Goal: Complete application form: Complete application form

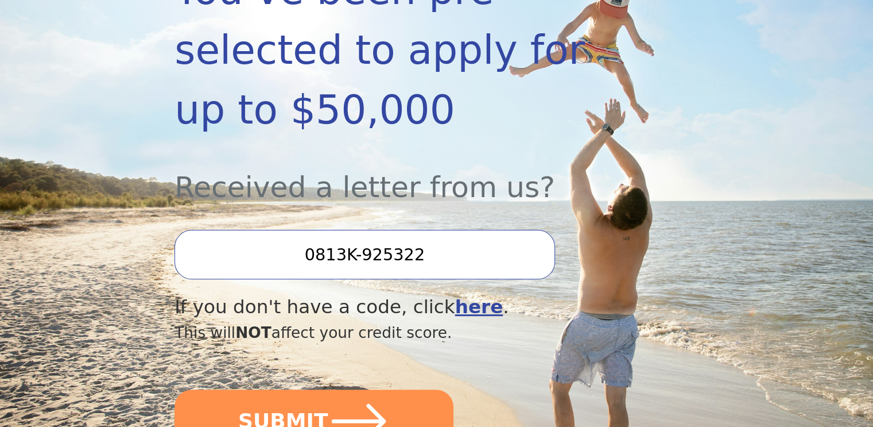
scroll to position [287, 0]
click at [412, 229] on input "0813K-925322" at bounding box center [365, 253] width 380 height 49
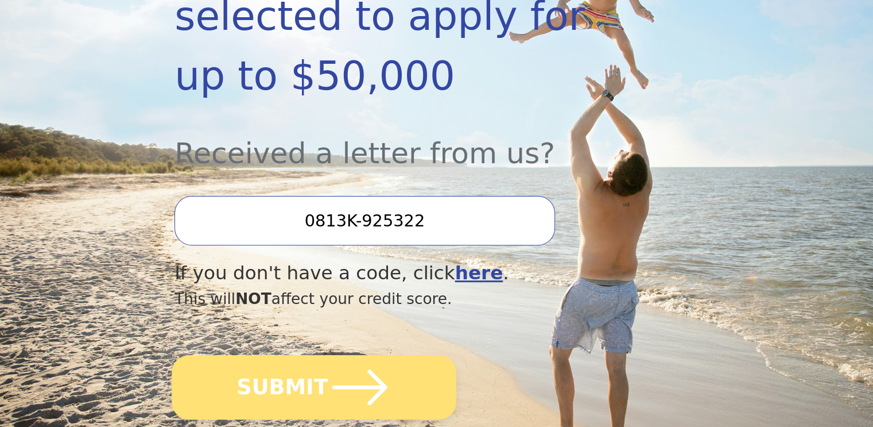
scroll to position [402, 0]
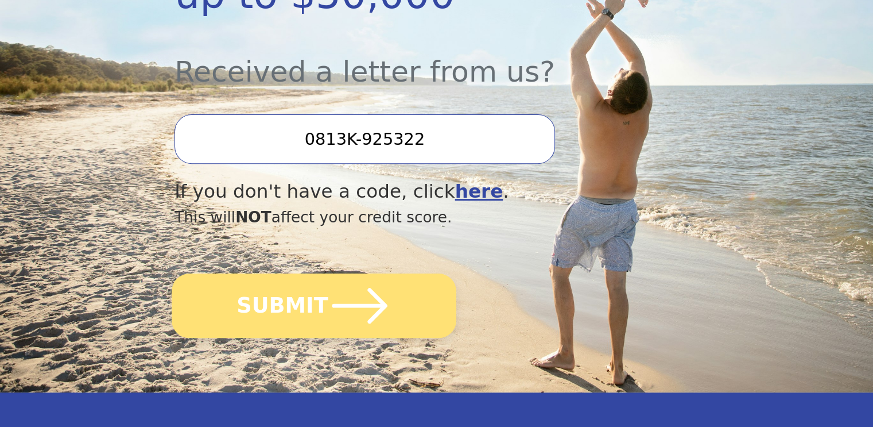
click at [371, 274] on icon "submit" at bounding box center [359, 305] width 63 height 63
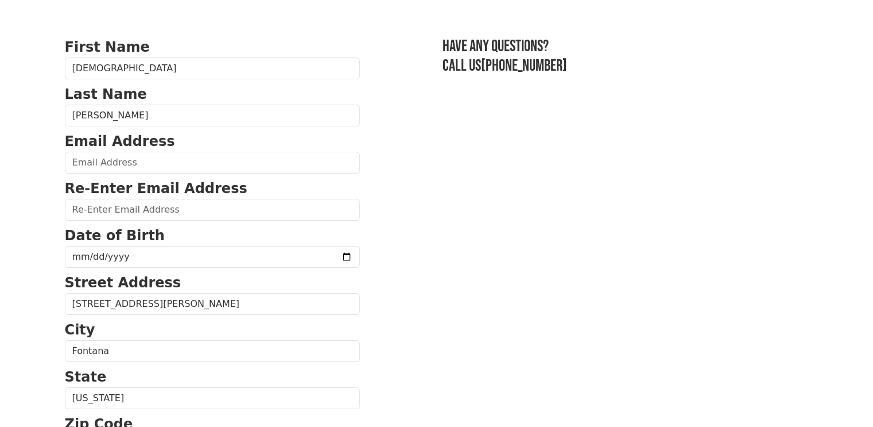
scroll to position [57, 0]
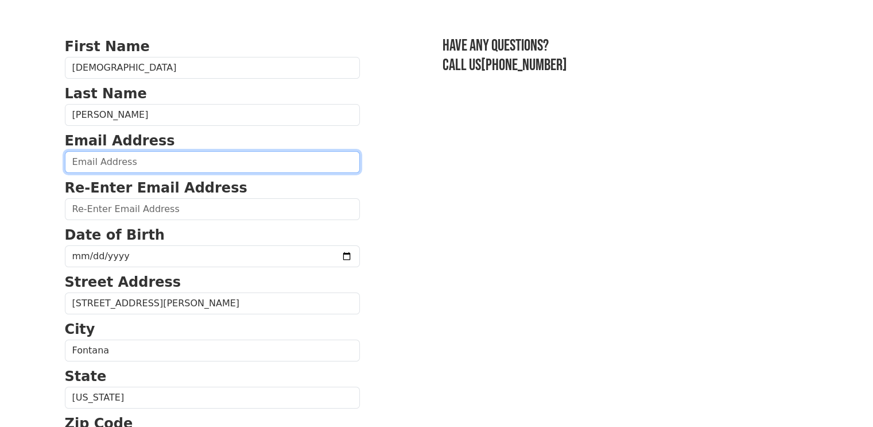
click at [230, 165] on input "email" at bounding box center [212, 162] width 295 height 22
type input "[EMAIL_ADDRESS][DOMAIN_NAME]"
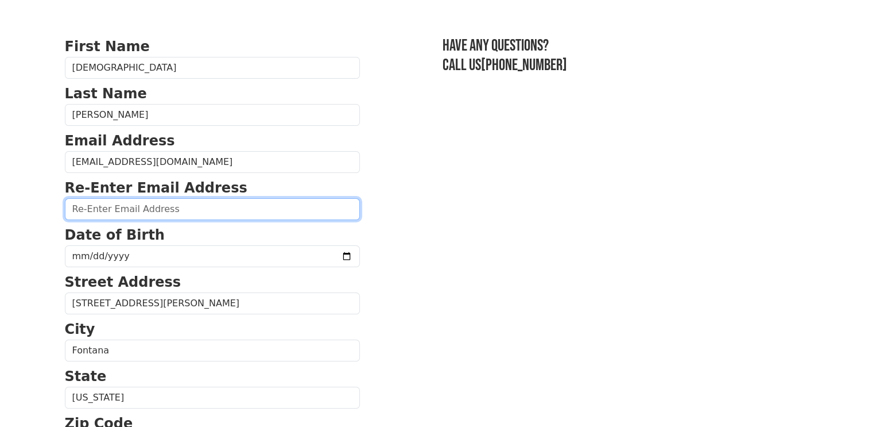
click at [201, 204] on input "email" at bounding box center [212, 209] width 295 height 22
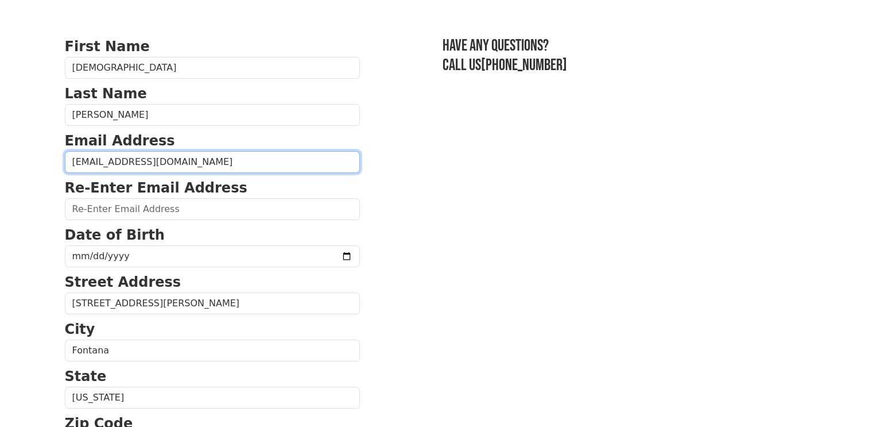
click at [152, 156] on input "[EMAIL_ADDRESS][DOMAIN_NAME]" at bounding box center [212, 162] width 295 height 22
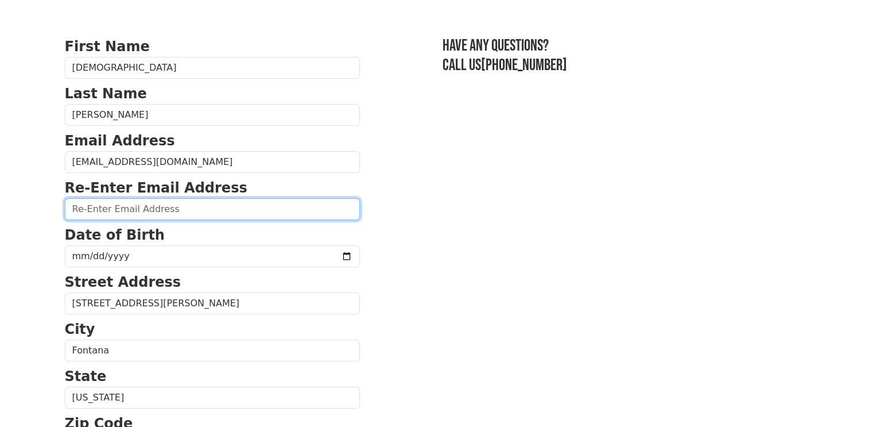
click at [136, 203] on input "email" at bounding box center [212, 209] width 295 height 22
paste input "[EMAIL_ADDRESS][DOMAIN_NAME]"
type input "[EMAIL_ADDRESS][DOMAIN_NAME]"
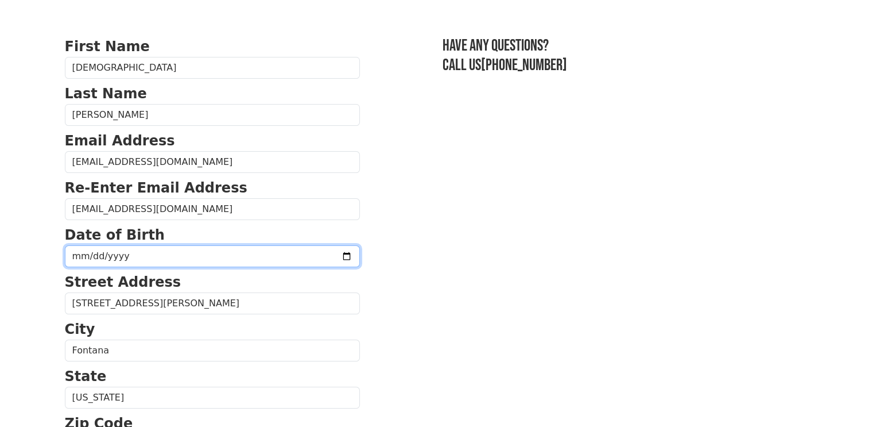
click at [140, 253] on input "date" at bounding box center [212, 256] width 295 height 22
click at [135, 257] on input "date" at bounding box center [212, 256] width 295 height 22
type input "[DATE]"
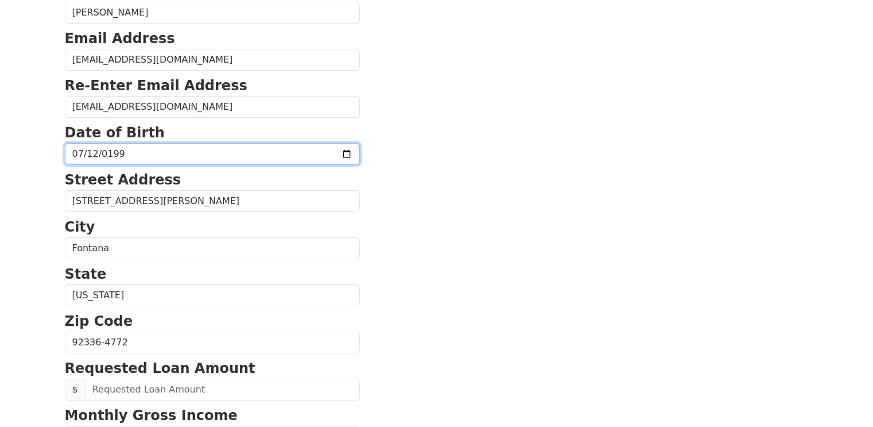
scroll to position [230, 0]
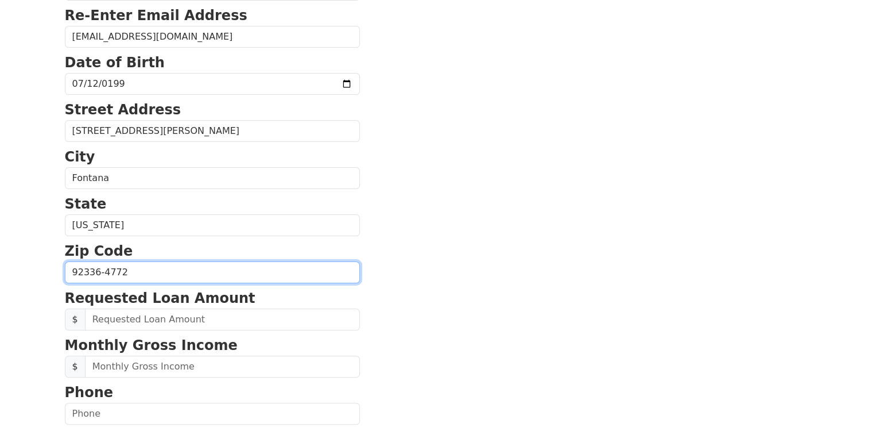
click at [177, 265] on input "92336-4772" at bounding box center [212, 272] width 295 height 22
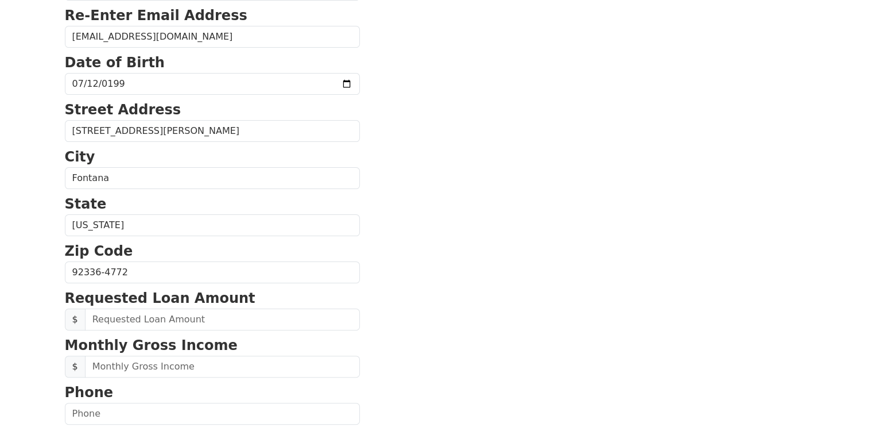
click at [435, 257] on section "First Name [DEMOGRAPHIC_DATA] Last Name [PERSON_NAME] Email Address [EMAIL_ADDR…" at bounding box center [437, 273] width 744 height 819
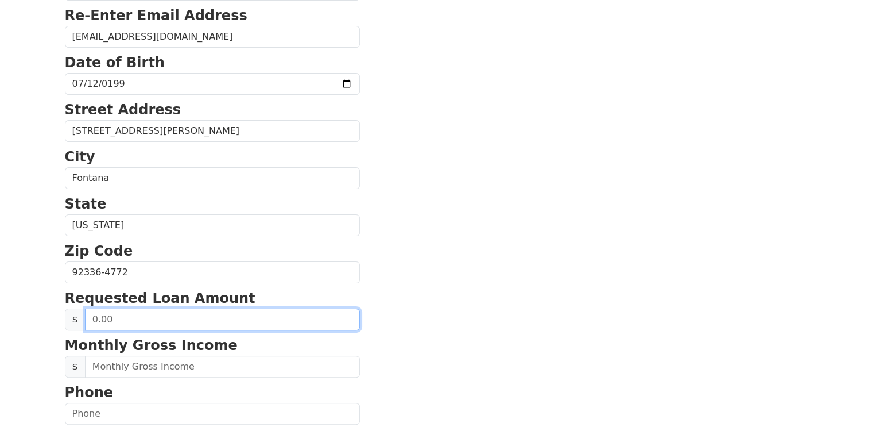
click at [223, 323] on input "text" at bounding box center [222, 319] width 275 height 22
click at [92, 321] on input "text" at bounding box center [222, 319] width 275 height 22
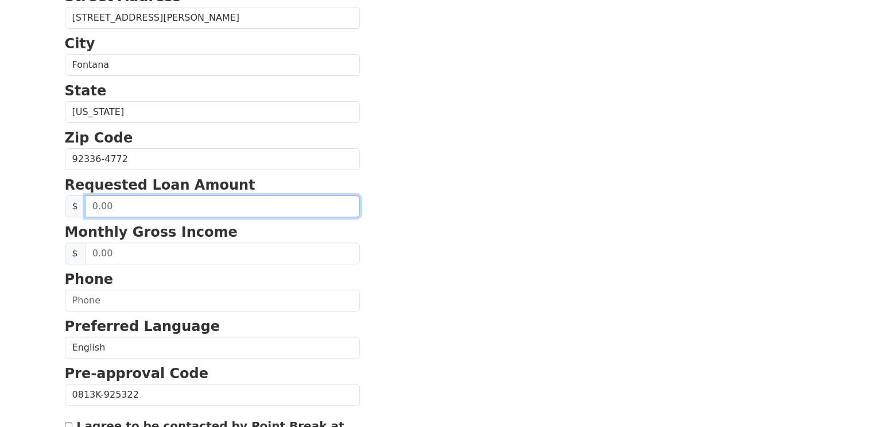
scroll to position [344, 0]
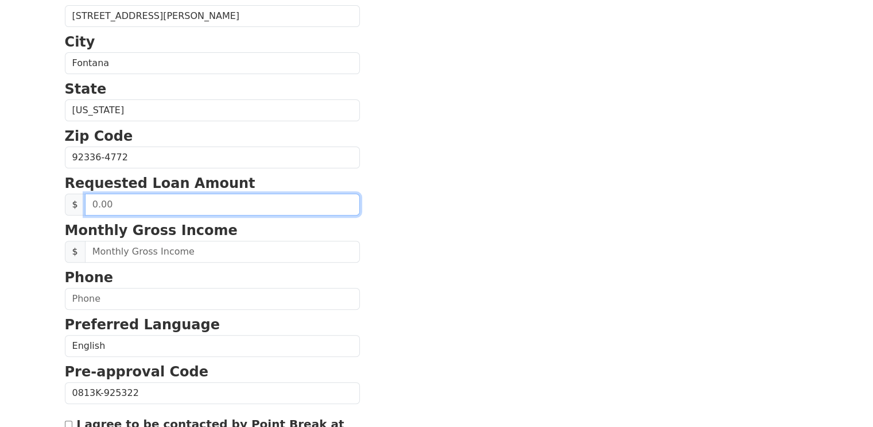
click at [165, 203] on input "text" at bounding box center [222, 204] width 275 height 22
type input "30,000.00"
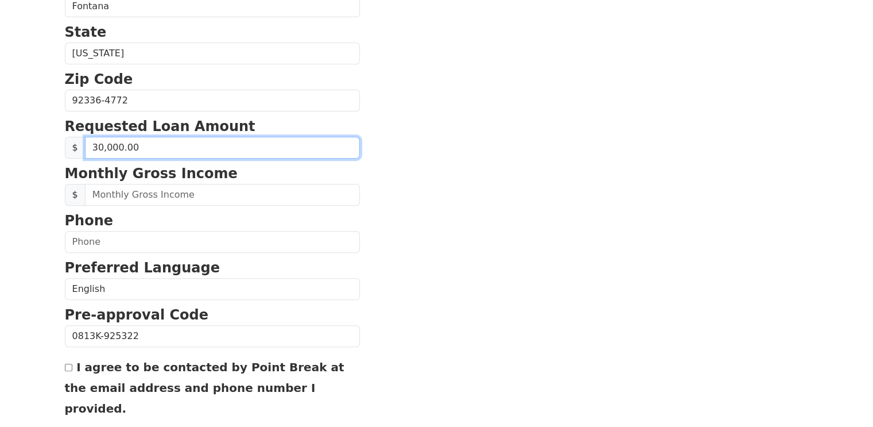
scroll to position [402, 0]
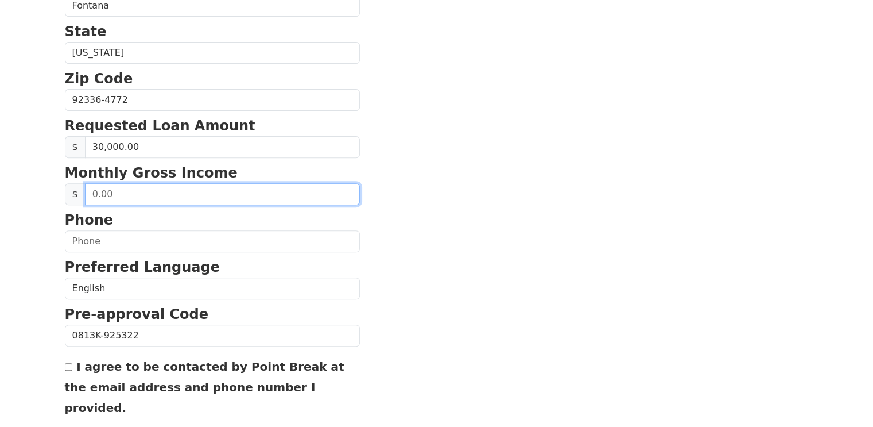
click at [211, 189] on input "text" at bounding box center [222, 194] width 275 height 22
click at [90, 193] on input "text" at bounding box center [222, 194] width 275 height 22
type input "6,000.00"
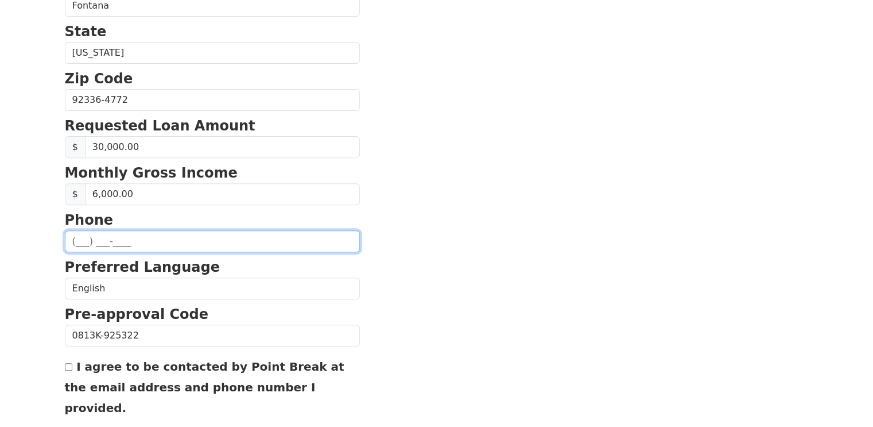
click at [186, 246] on input "text" at bounding box center [212, 241] width 295 height 22
type input "[PHONE_NUMBER]"
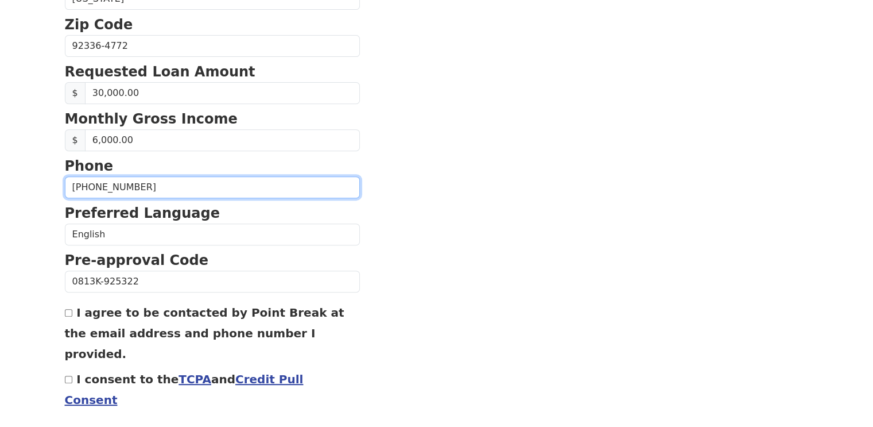
scroll to position [459, 0]
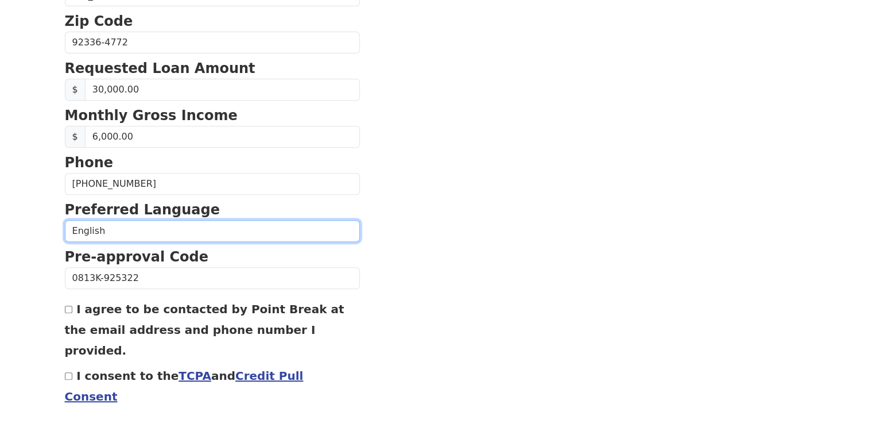
click at [208, 230] on select "English Spanish" at bounding box center [212, 231] width 295 height 22
click at [65, 220] on select "English Spanish" at bounding box center [212, 231] width 295 height 22
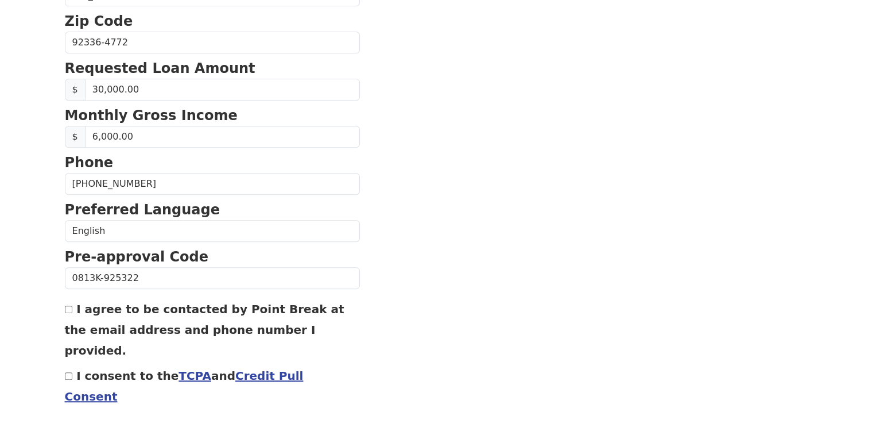
click at [64, 305] on div "First Name [DEMOGRAPHIC_DATA] Last Name [PERSON_NAME] Email Address [EMAIL_ADDR…" at bounding box center [437, 18] width 758 height 954
click at [67, 305] on input "I agree to be contacted by Point Break at the email address and phone number I …" at bounding box center [68, 308] width 7 height 7
checkbox input "true"
click at [65, 365] on div "I consent to the TCPA and Credit Pull Consent" at bounding box center [212, 385] width 295 height 41
click at [68, 372] on input "I consent to the TCPA and Credit Pull Consent" at bounding box center [68, 375] width 7 height 7
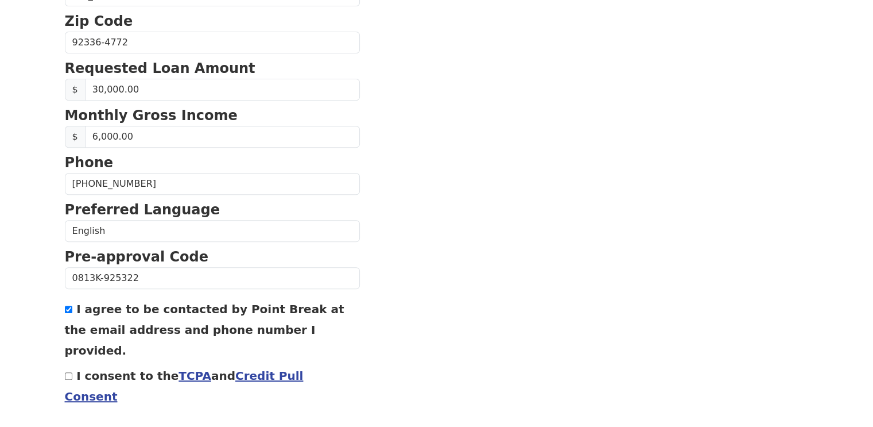
checkbox input "true"
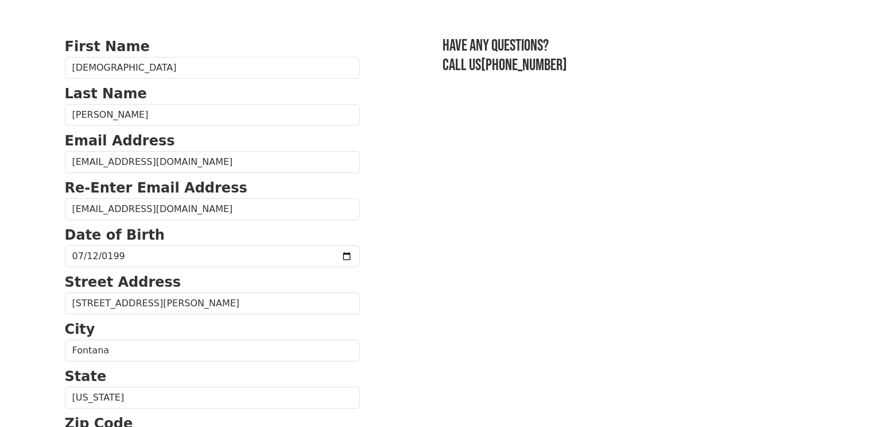
scroll to position [0, 0]
